Goal: Task Accomplishment & Management: Manage account settings

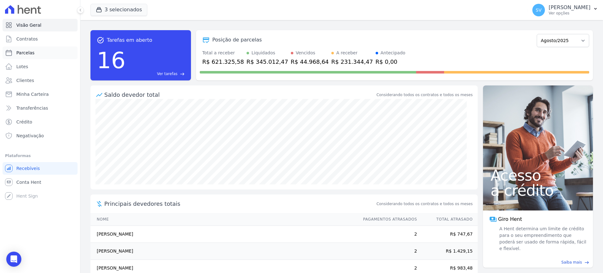
click at [21, 52] on span "Parcelas" at bounding box center [25, 53] width 18 height 6
select select
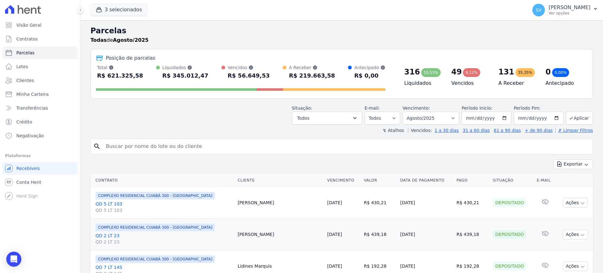
click at [254, 145] on input "search" at bounding box center [346, 146] width 488 height 13
paste input "[PERSON_NAME]"
type input "[PERSON_NAME]"
select select
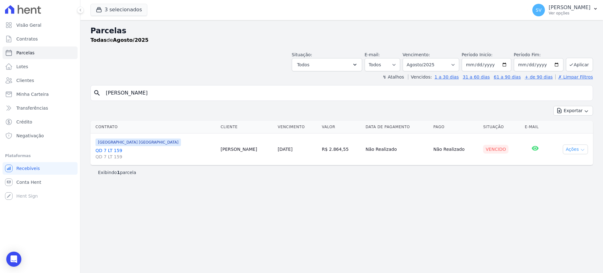
click at [573, 151] on button "Ações" at bounding box center [575, 149] width 25 height 10
click at [566, 165] on link "Ver boleto" at bounding box center [573, 164] width 60 height 12
click at [162, 44] on div "Todas de Agosto/2025" at bounding box center [341, 40] width 502 height 8
click at [455, 208] on div "Parcelas Todas de Agosto/2025 Situação: Agendado Em Aberto Pago Processando Can…" at bounding box center [341, 146] width 523 height 253
drag, startPoint x: 247, startPoint y: 208, endPoint x: 262, endPoint y: 191, distance: 22.9
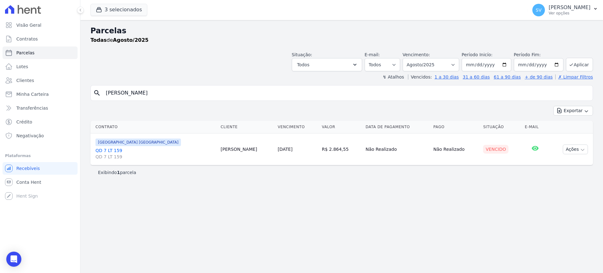
click at [248, 208] on div "Parcelas Todas de Agosto/2025 Situação: Agendado Em Aberto Pago Processando Can…" at bounding box center [341, 146] width 523 height 253
